Goal: Use online tool/utility: Utilize a website feature to perform a specific function

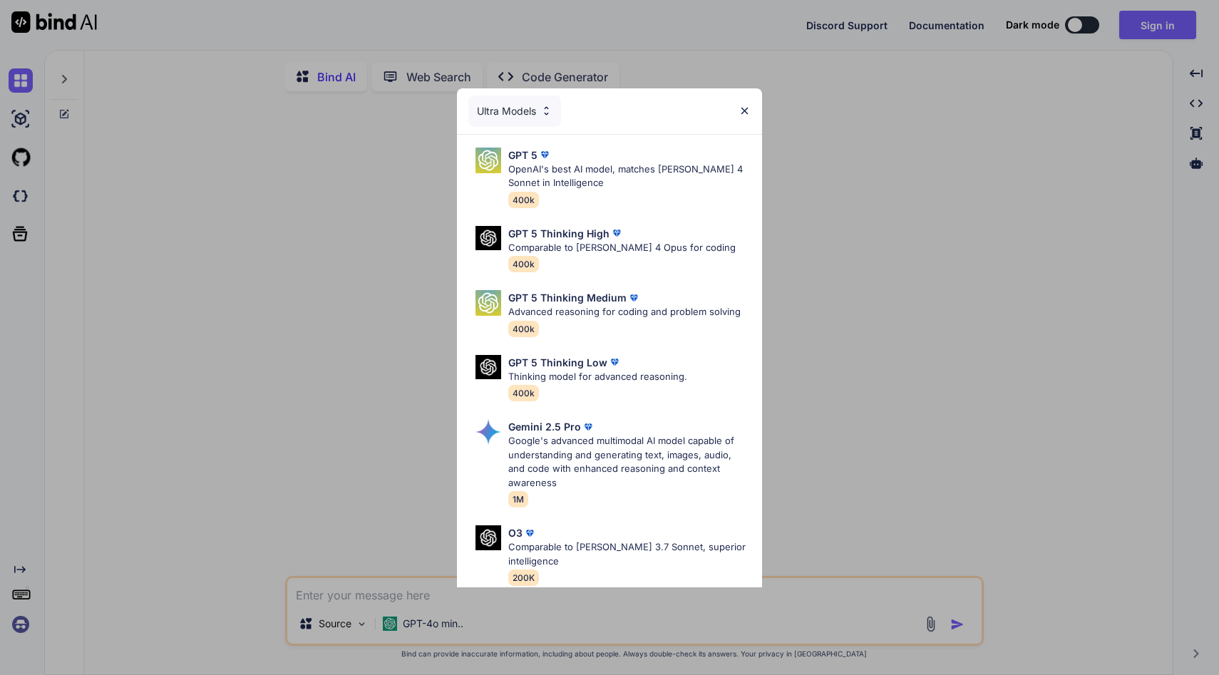
click at [744, 111] on img at bounding box center [745, 111] width 12 height 12
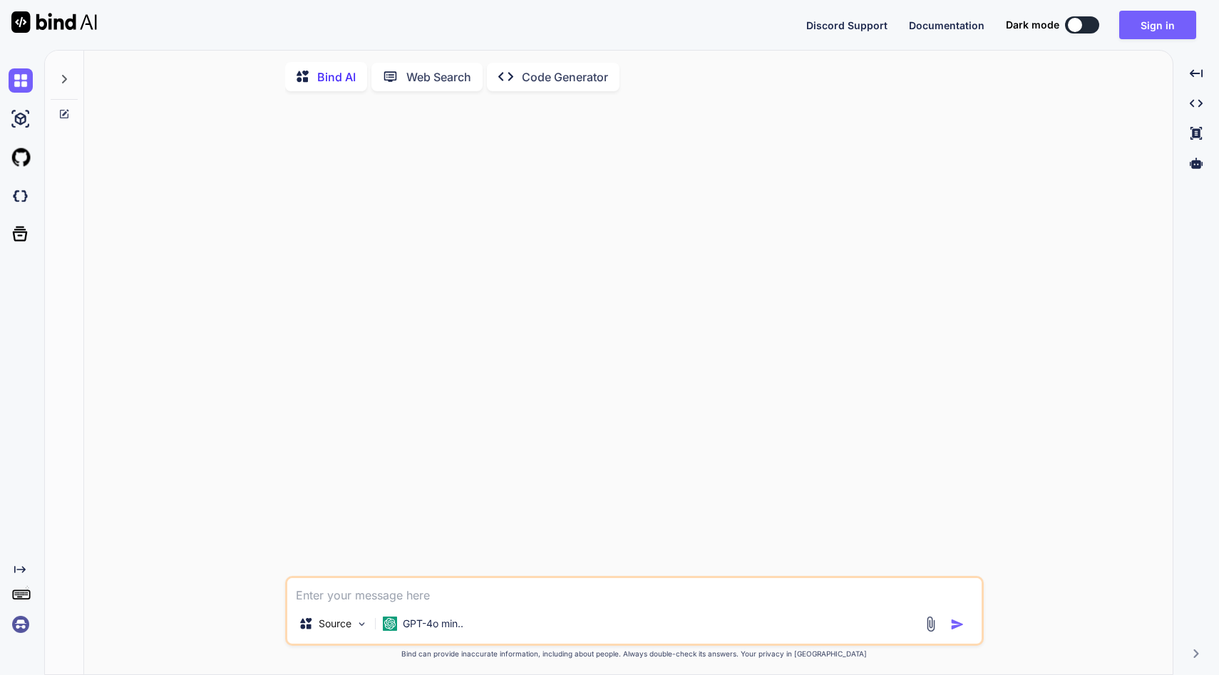
click at [563, 73] on p "Code Generator" at bounding box center [565, 76] width 86 height 17
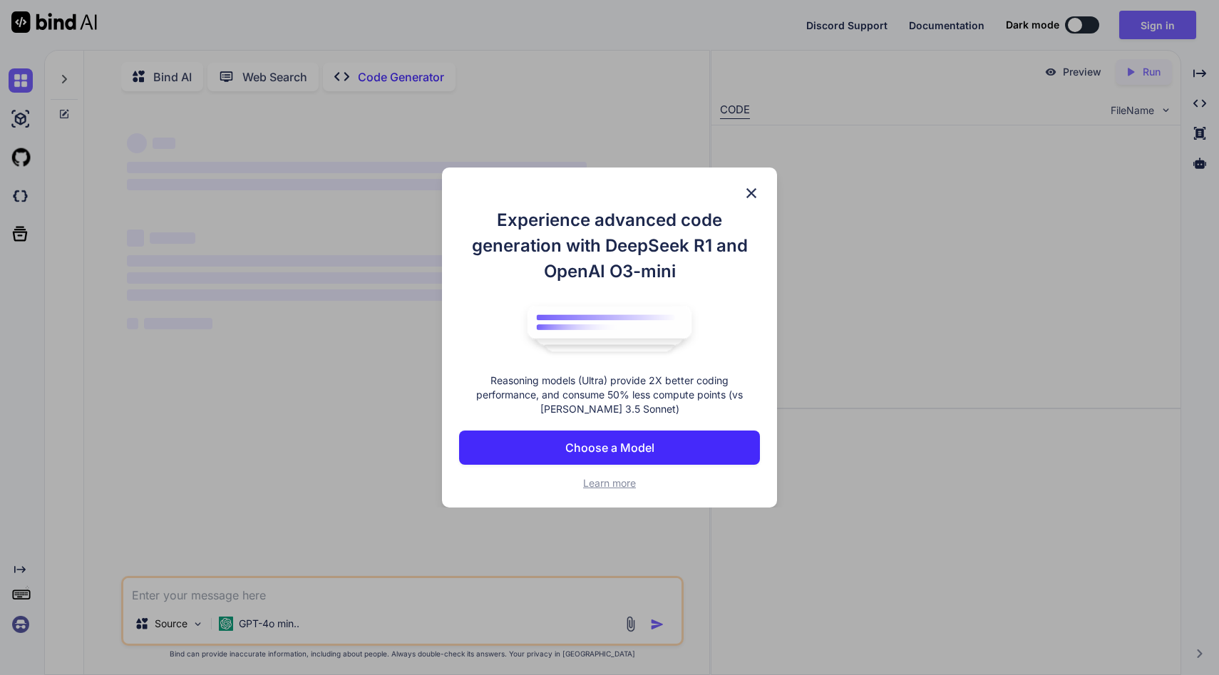
click at [747, 198] on img at bounding box center [751, 193] width 17 height 17
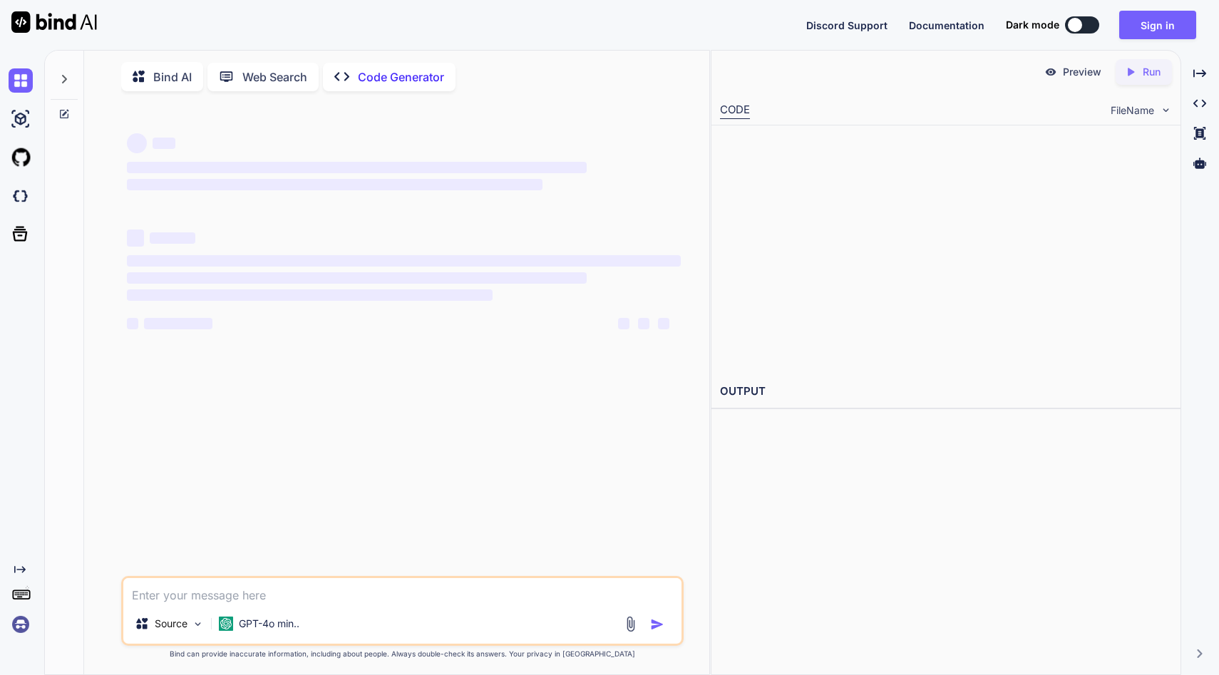
type textarea "x"
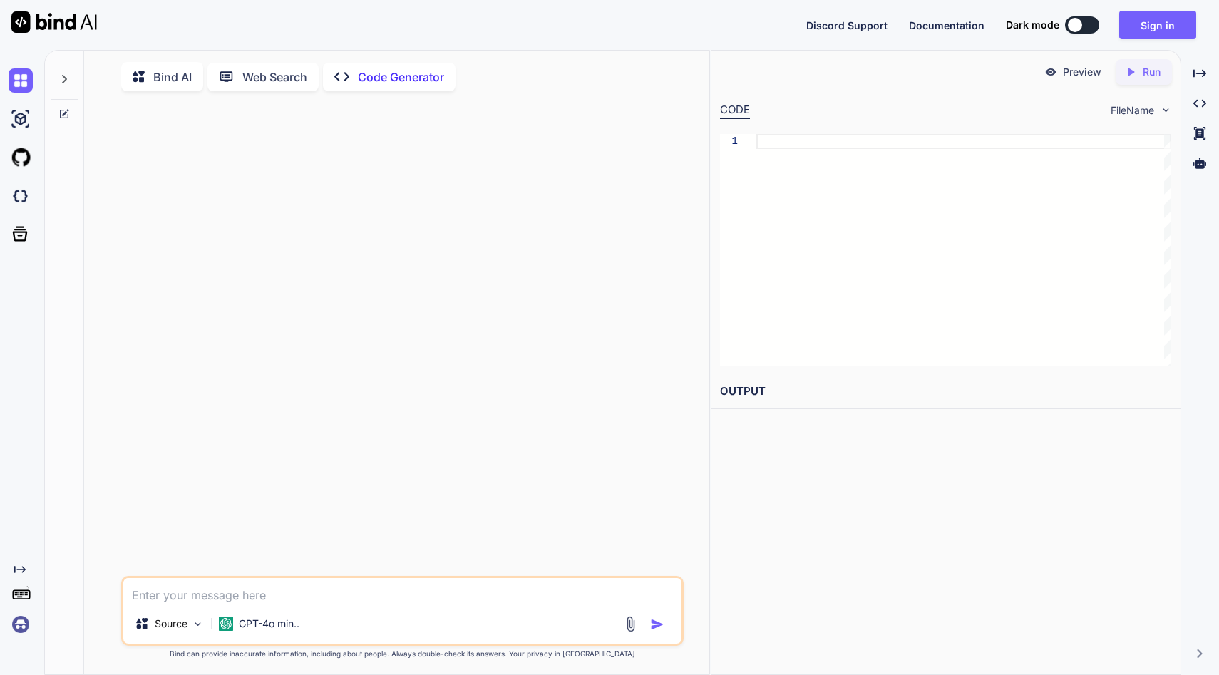
click at [150, 82] on icon at bounding box center [143, 77] width 21 height 18
click at [257, 631] on p "GPT-4o min.." at bounding box center [269, 624] width 61 height 14
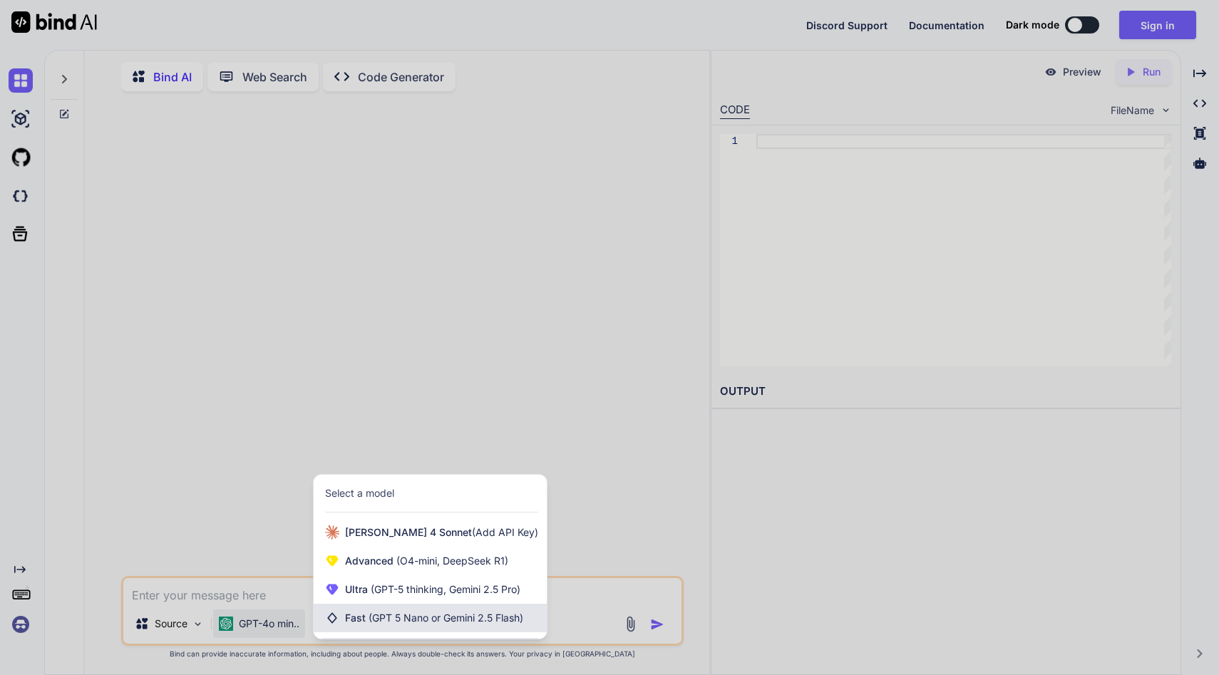
click at [366, 622] on span "Fast (GPT 5 Nano or Gemini 2.5 Flash)" at bounding box center [434, 618] width 178 height 14
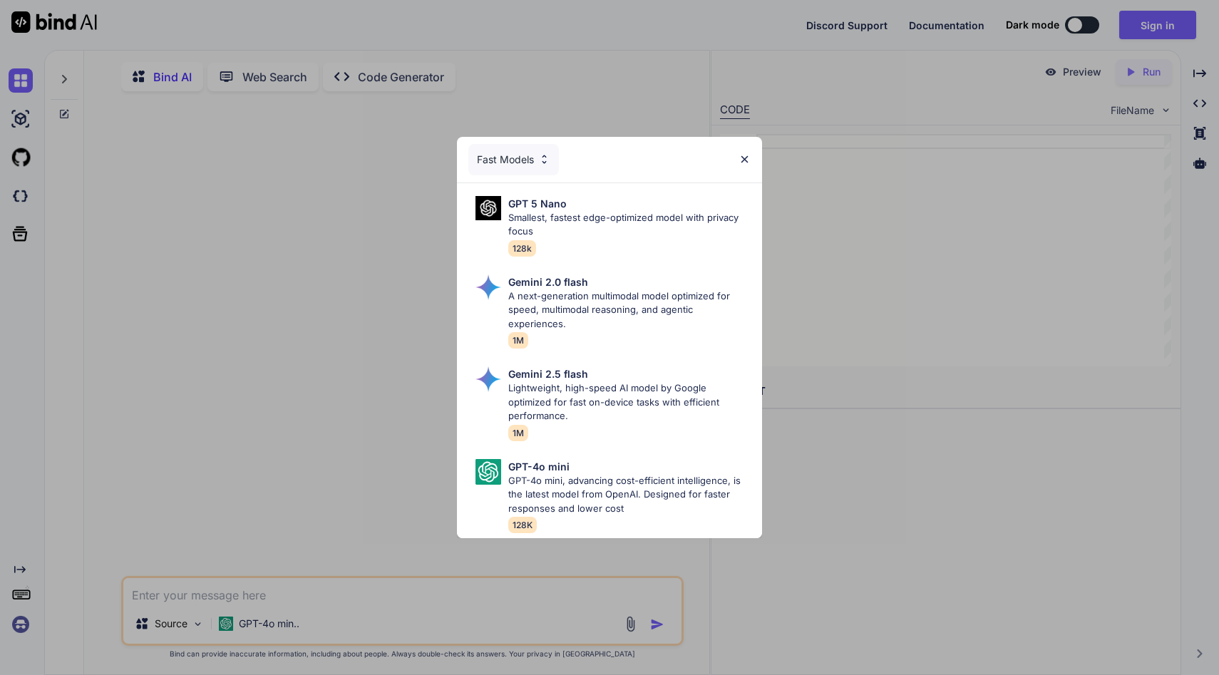
click at [371, 426] on div "Fast Models GPT 5 Nano Smallest, fastest edge-optimized model with privacy focu…" at bounding box center [609, 337] width 1219 height 675
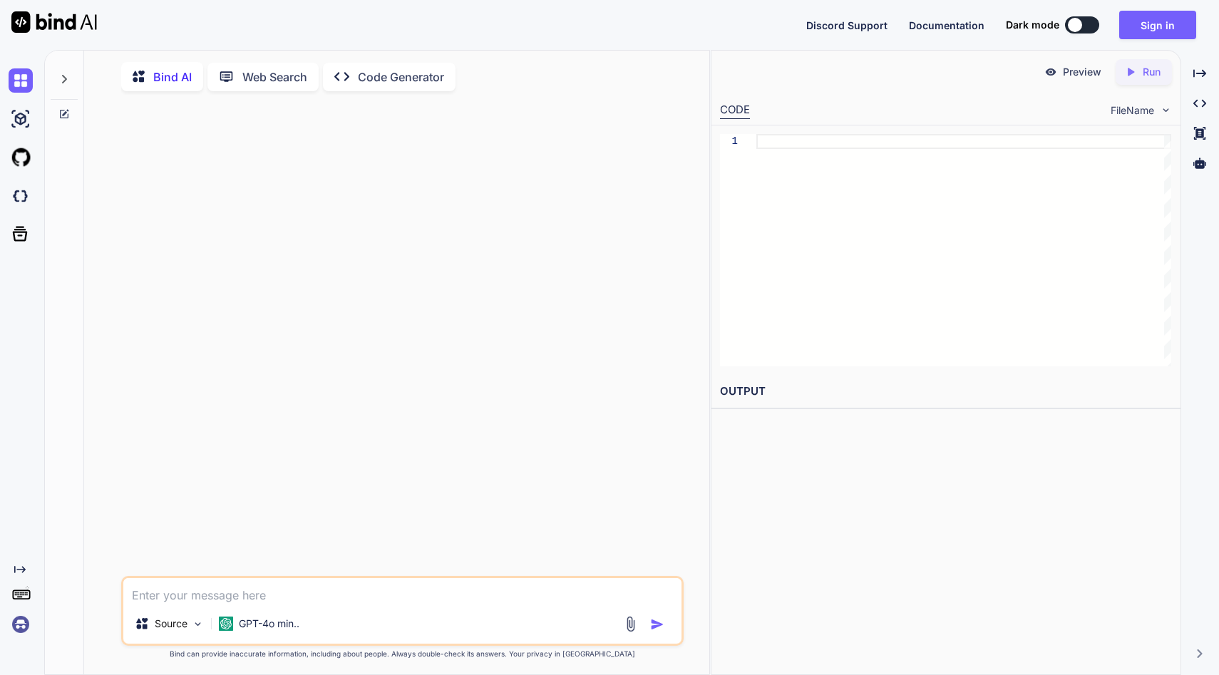
click at [1088, 24] on button at bounding box center [1082, 24] width 34 height 17
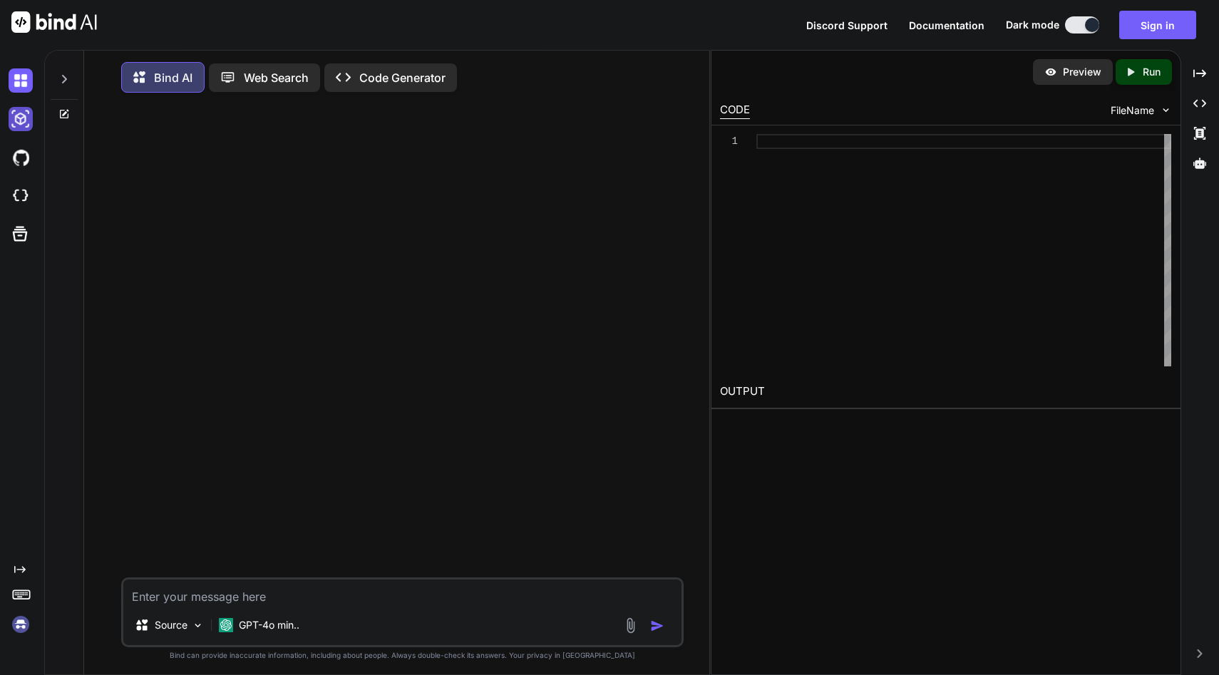
click at [15, 118] on img at bounding box center [21, 119] width 24 height 24
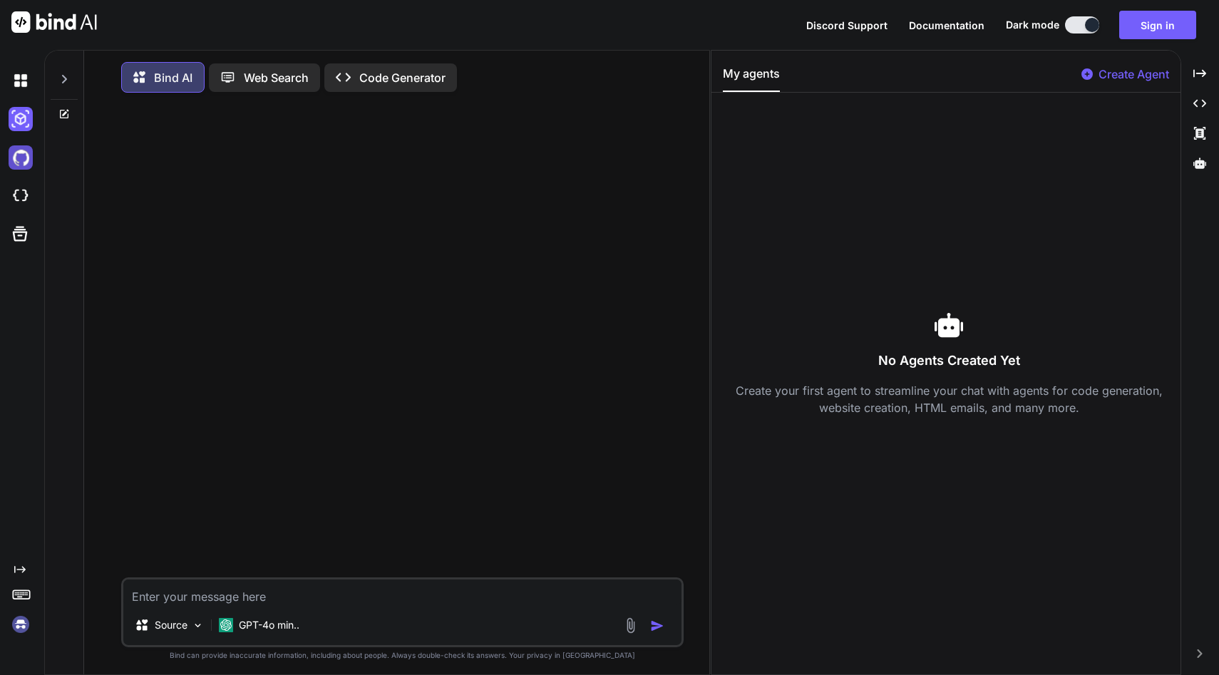
click at [9, 160] on img at bounding box center [21, 157] width 24 height 24
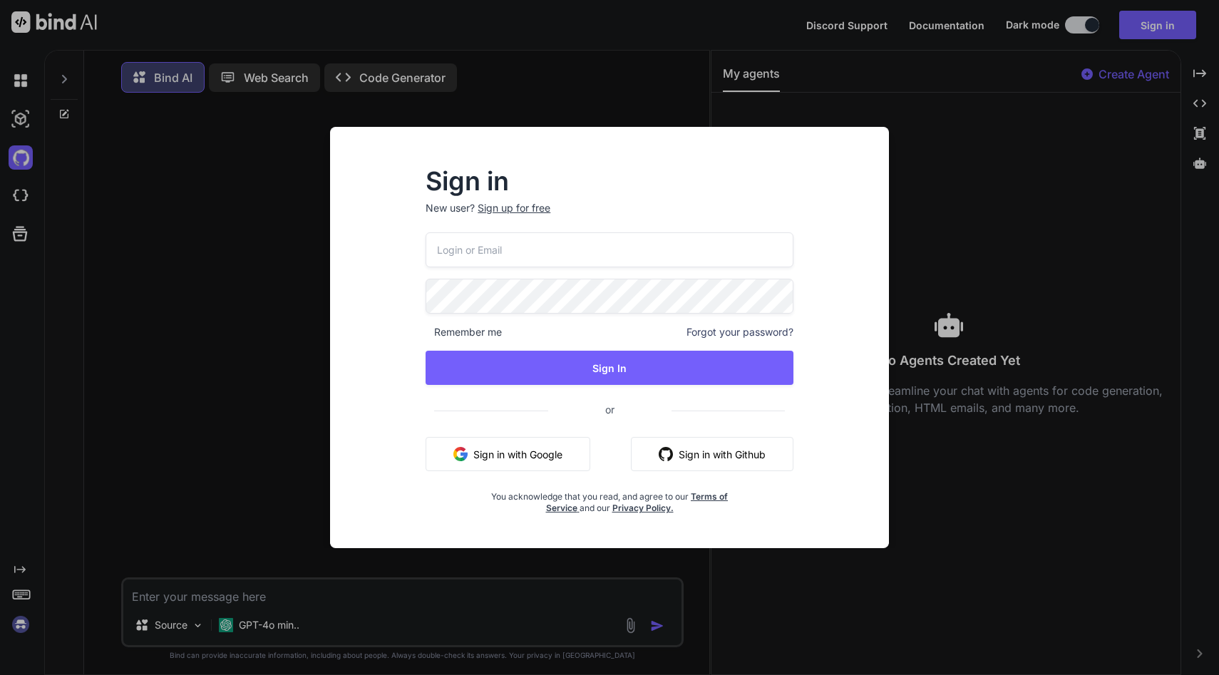
click at [19, 185] on div "Sign in New user? Sign up for free Remember me Forgot your password? Sign In or…" at bounding box center [609, 337] width 1219 height 675
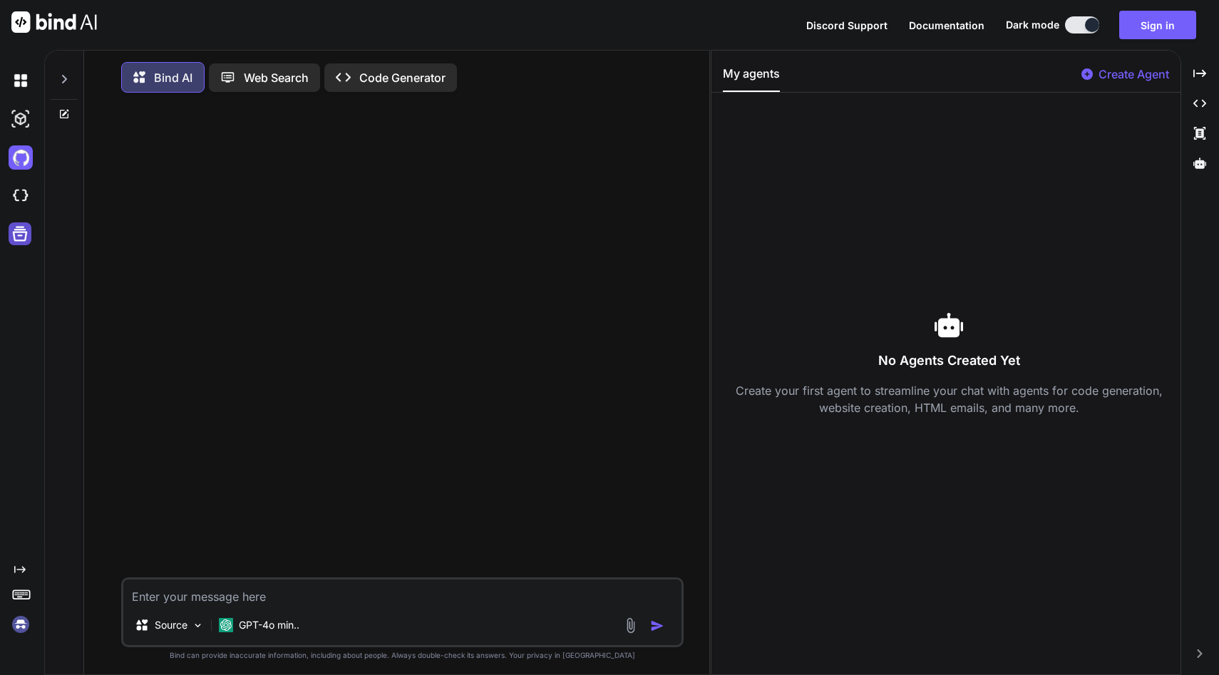
click at [16, 222] on div at bounding box center [20, 233] width 23 height 23
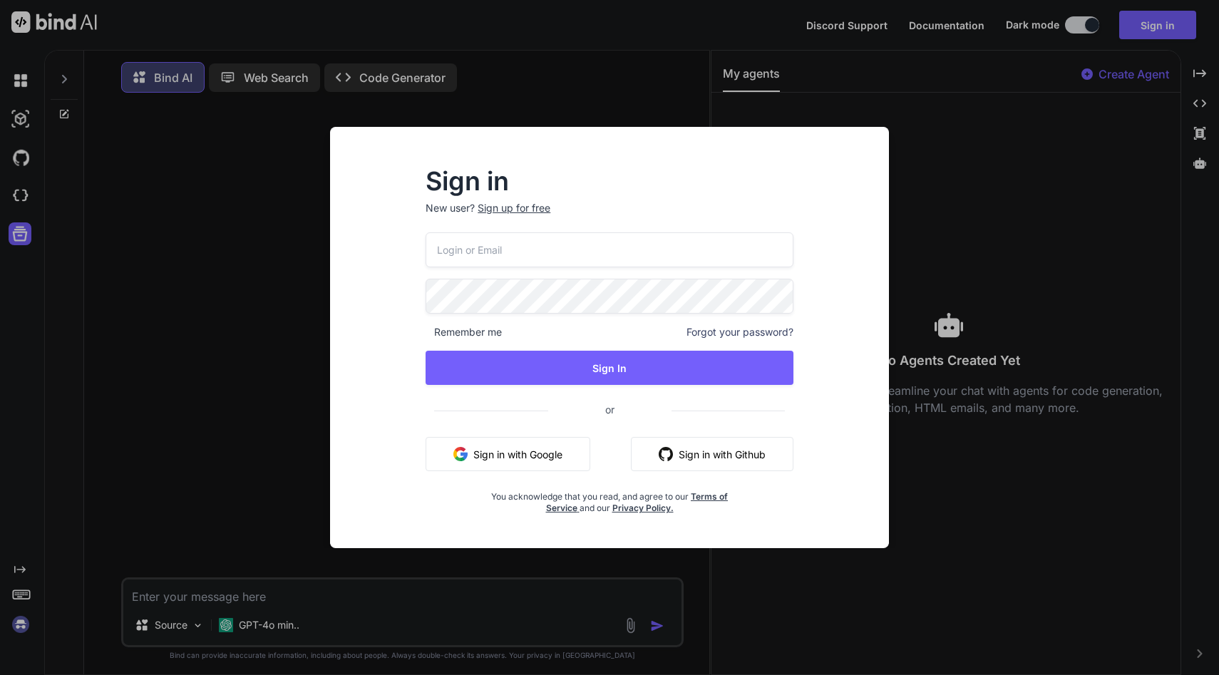
click at [76, 375] on div "Sign in New user? Sign up for free Remember me Forgot your password? Sign In or…" at bounding box center [609, 337] width 1219 height 675
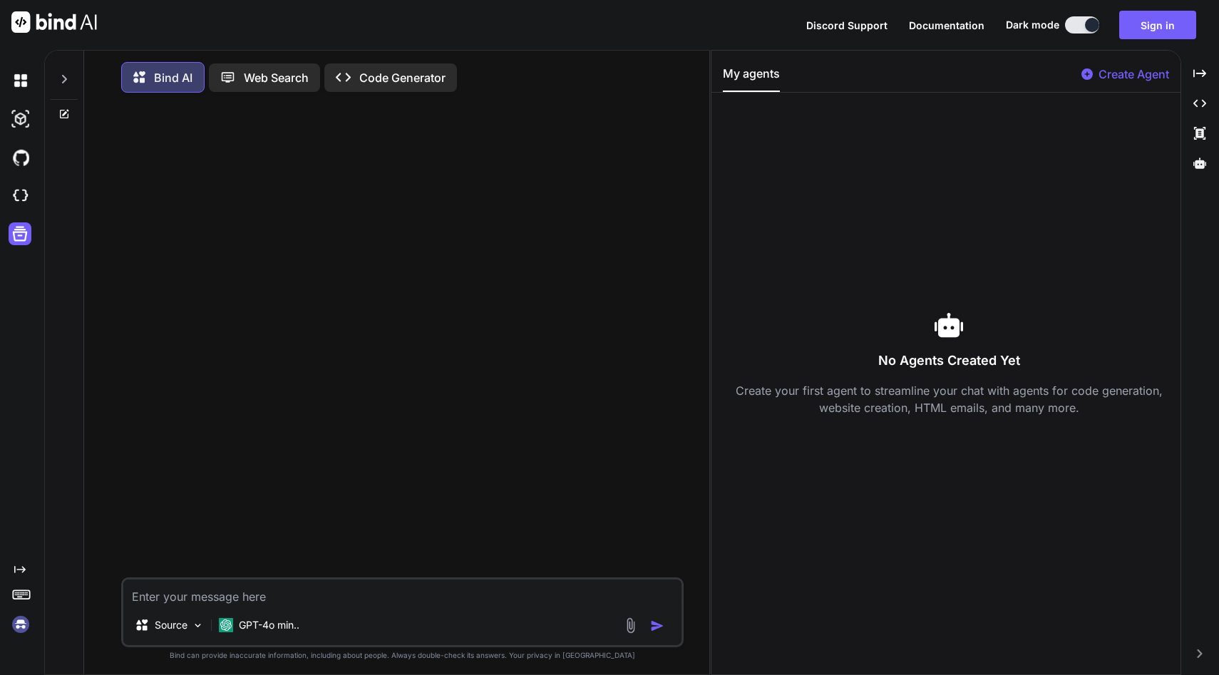
click at [19, 561] on div "Created with Pixso." at bounding box center [19, 348] width 38 height 575
click at [18, 565] on icon "Created with Pixso." at bounding box center [19, 569] width 11 height 11
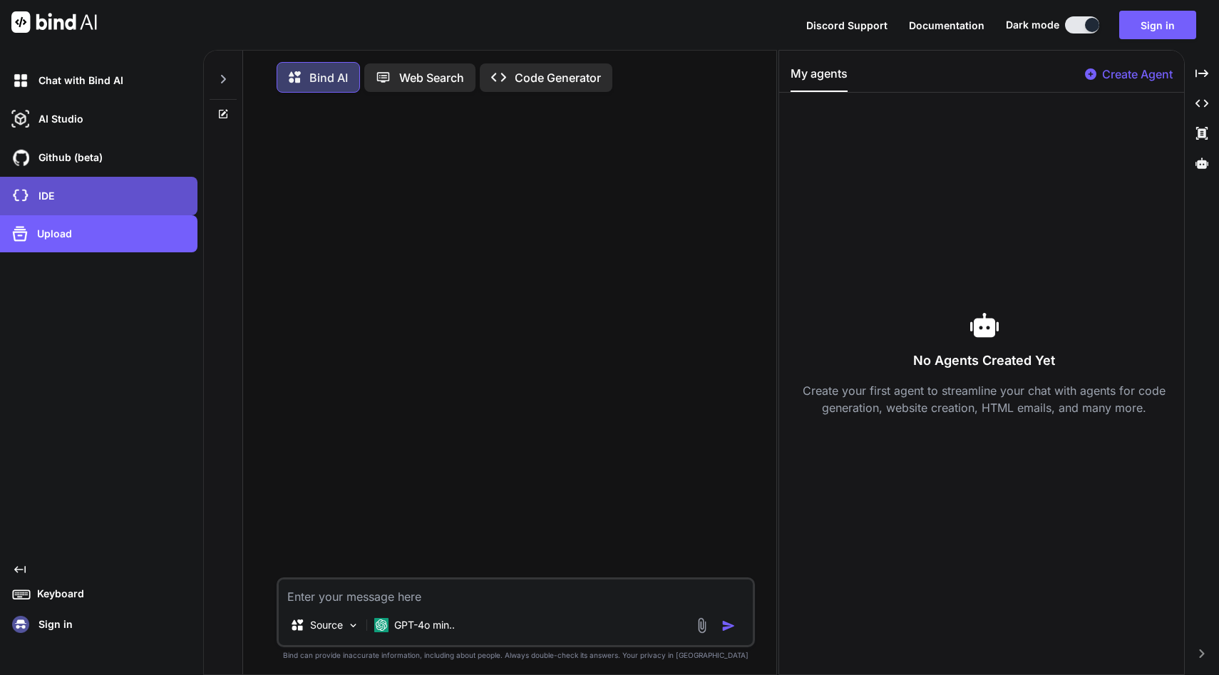
click at [97, 207] on div "IDE" at bounding box center [103, 196] width 189 height 24
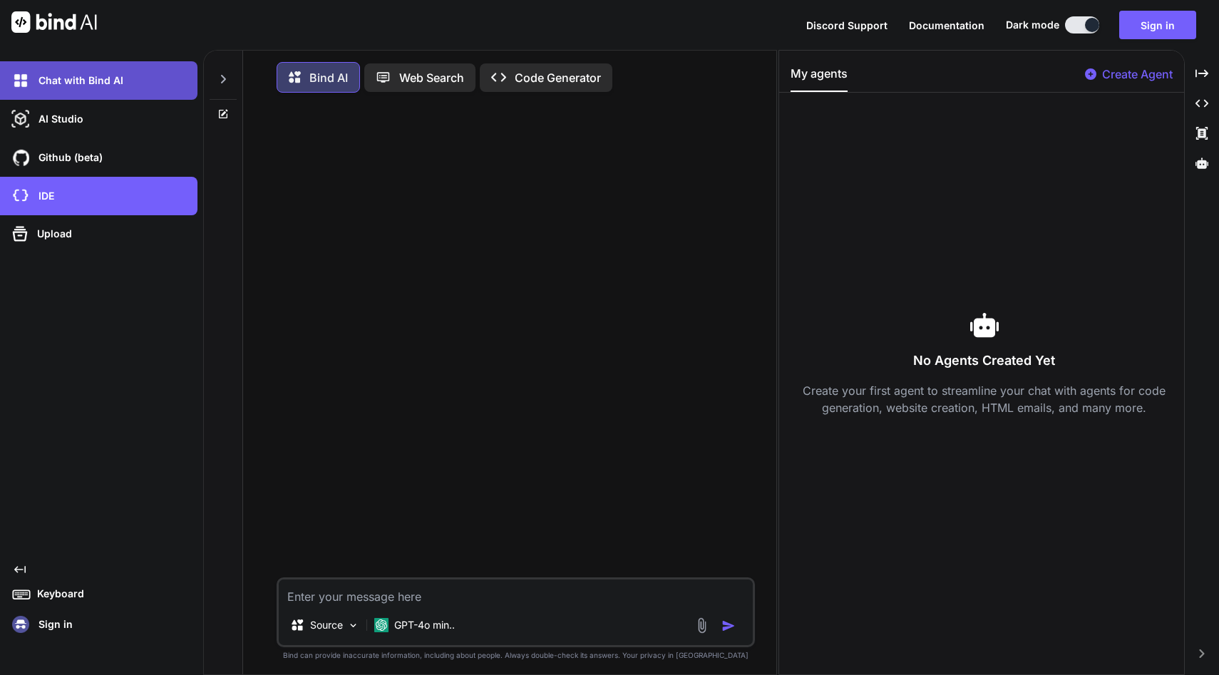
click at [89, 88] on div "Chat with Bind AI" at bounding box center [103, 80] width 189 height 24
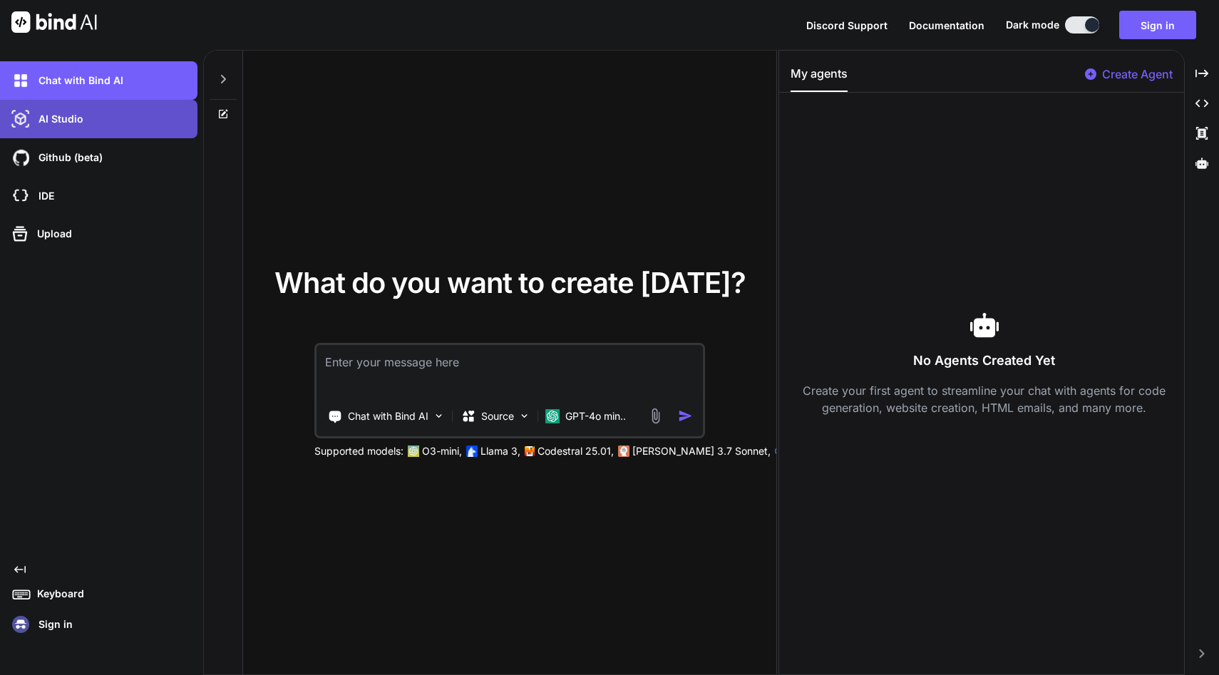
click at [87, 115] on div "AI Studio" at bounding box center [103, 119] width 189 height 24
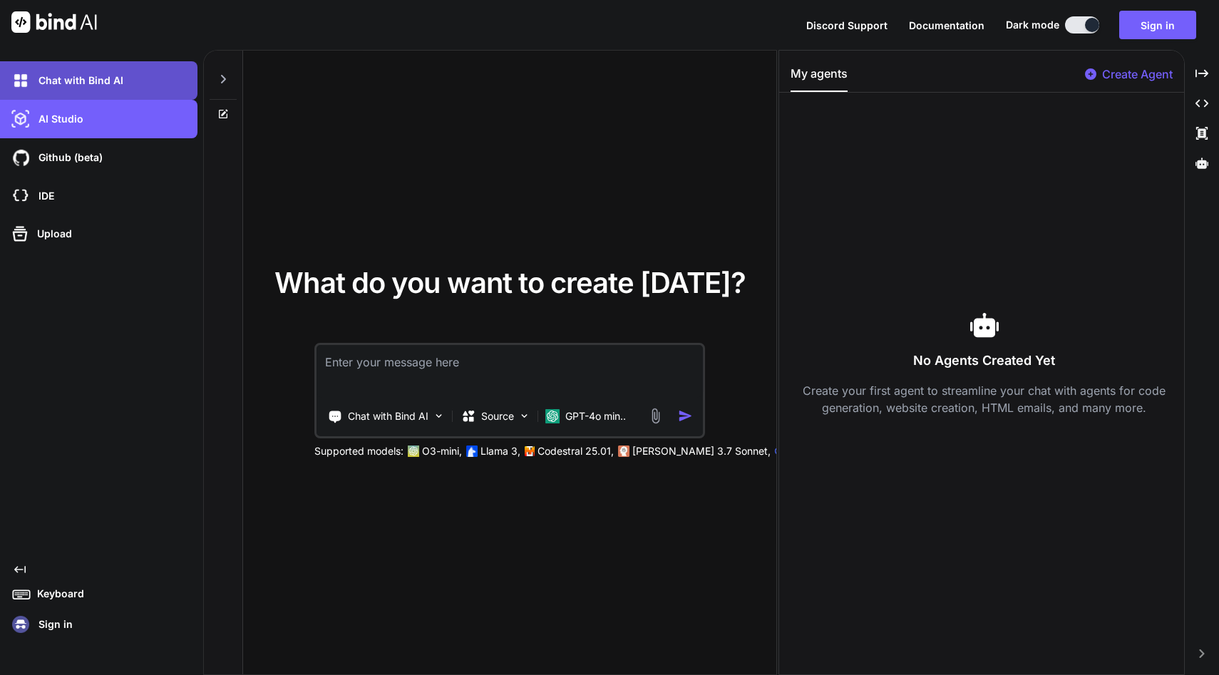
click at [98, 68] on div "Chat with Bind AI" at bounding box center [103, 80] width 189 height 24
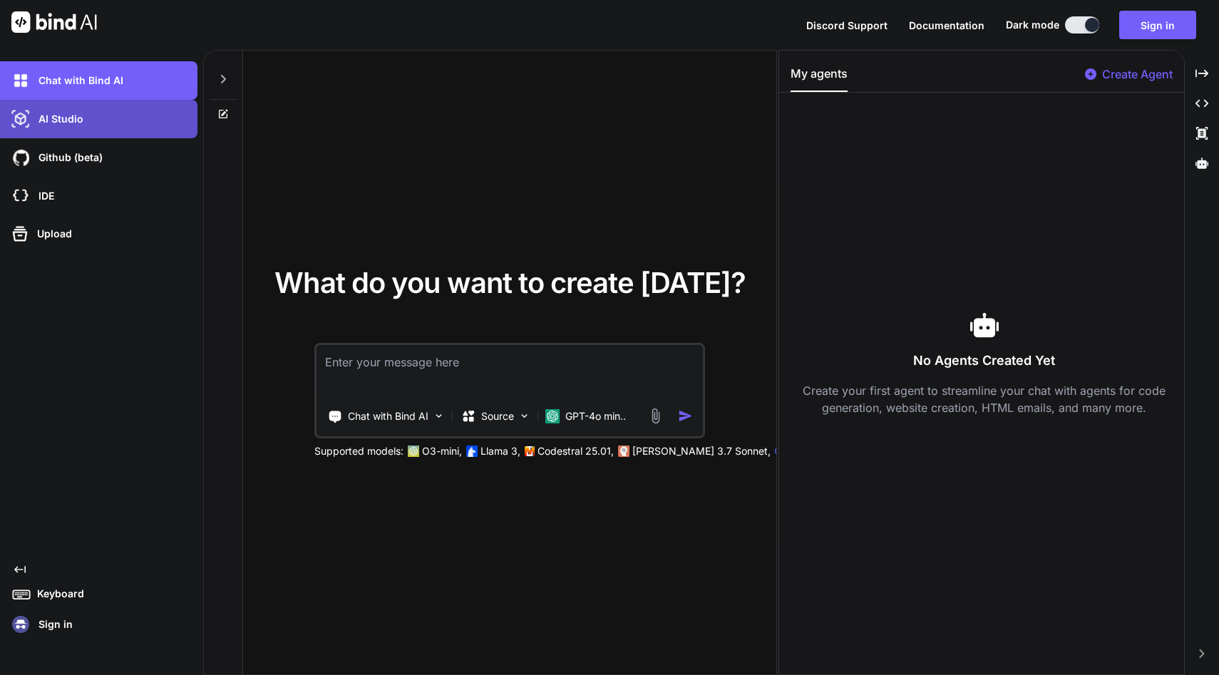
click at [99, 137] on div "AI Studio" at bounding box center [98, 119] width 197 height 38
